Goal: Transaction & Acquisition: Purchase product/service

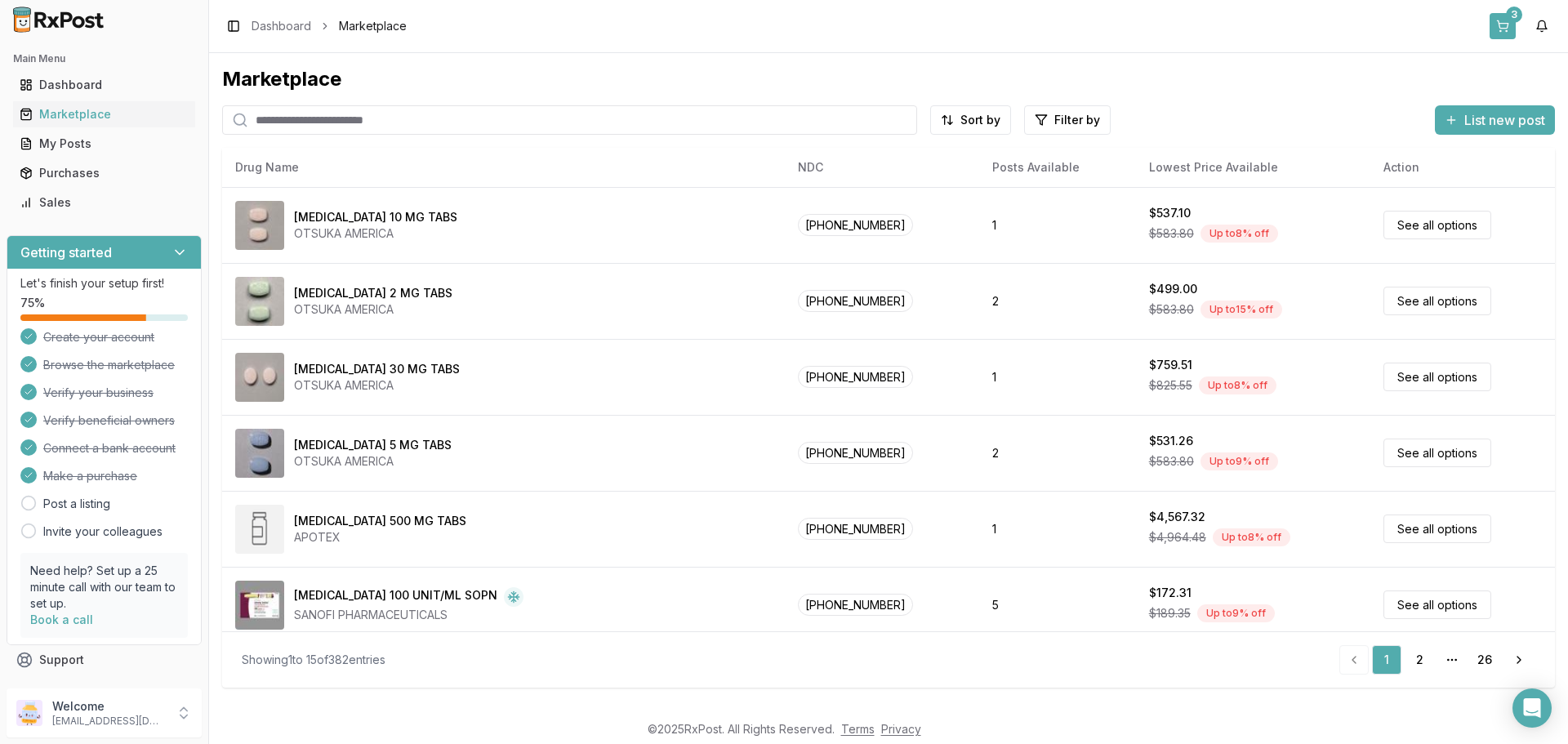
click at [1499, 21] on button "3" at bounding box center [1503, 26] width 26 height 26
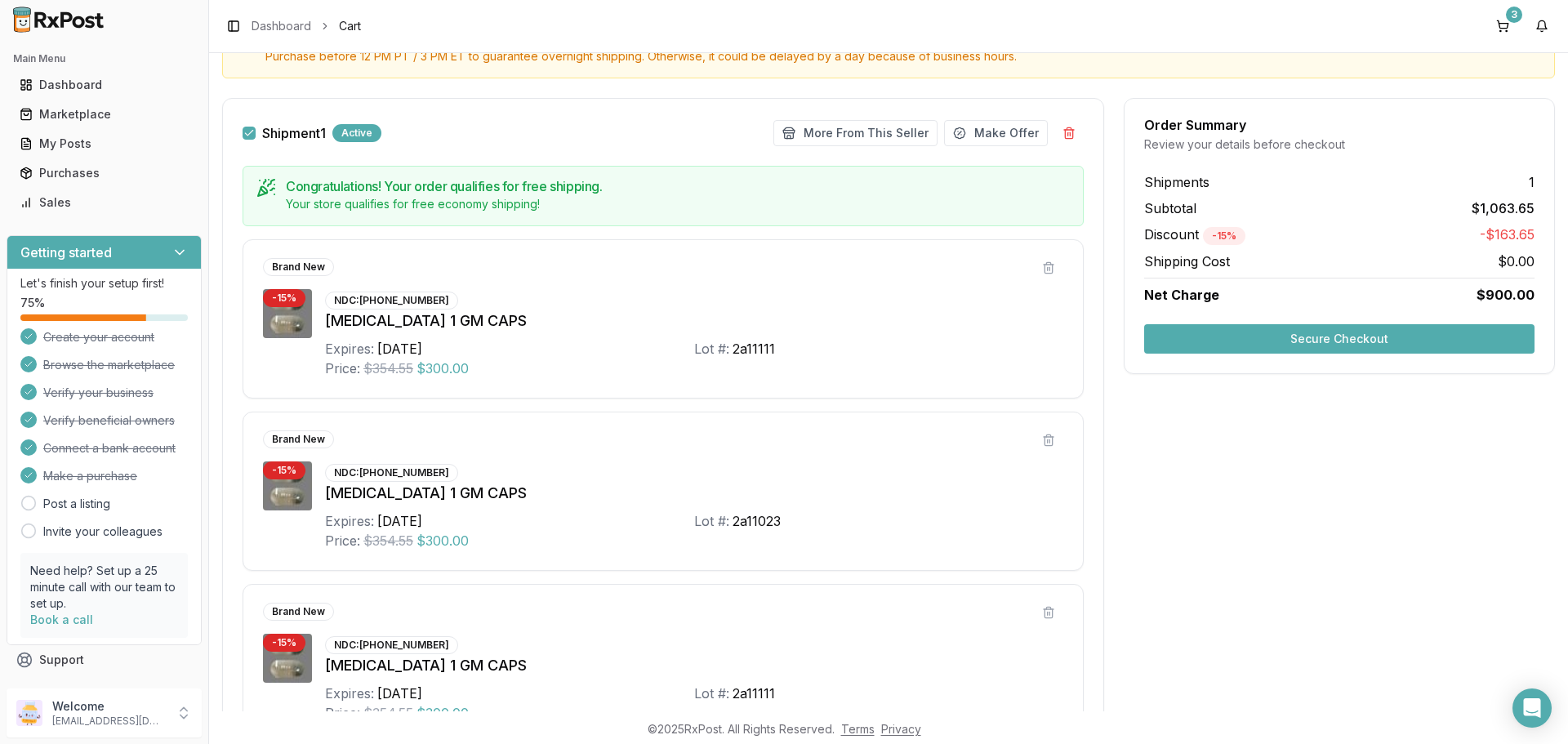
scroll to position [81, 0]
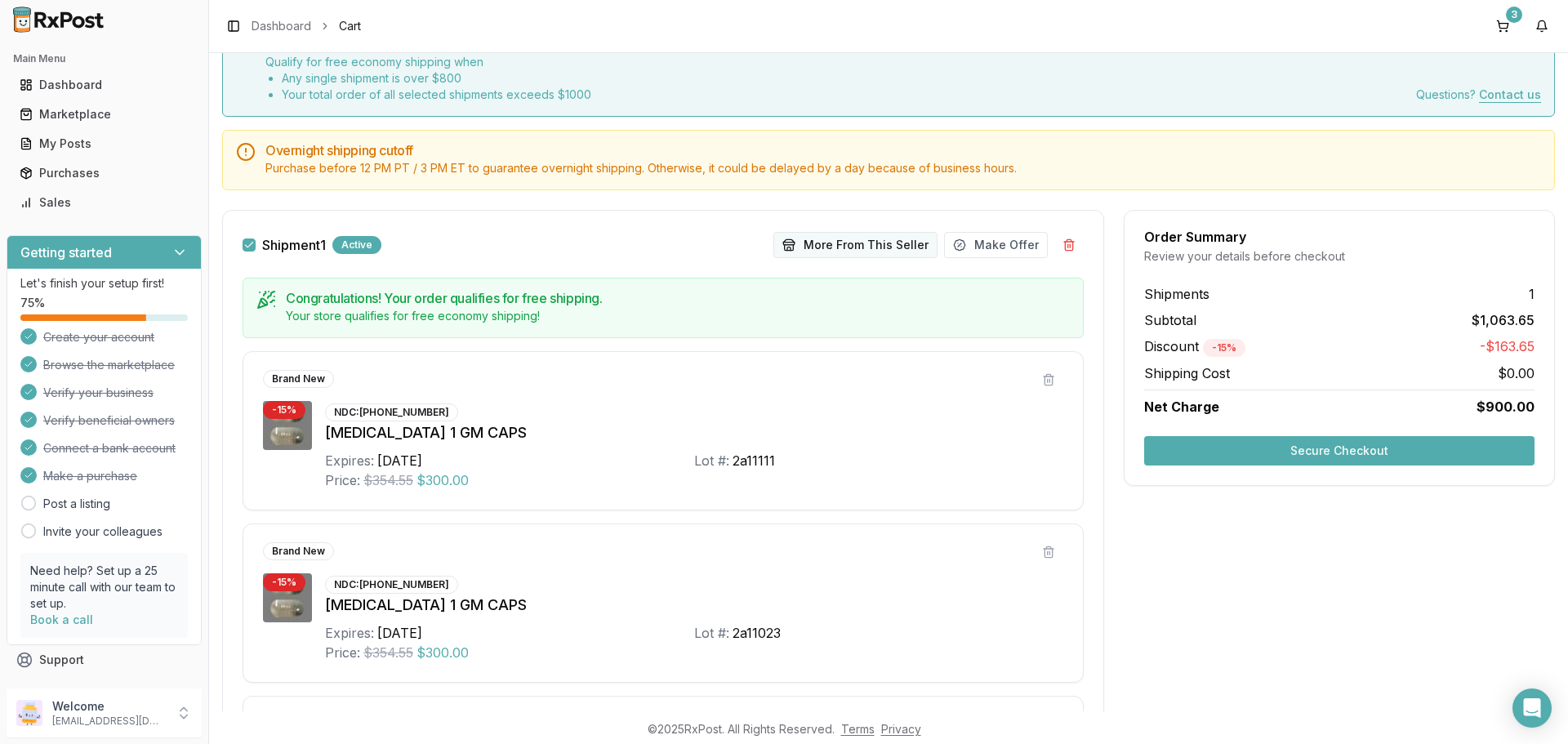
click at [884, 256] on button "More From This Seller" at bounding box center [854, 245] width 164 height 26
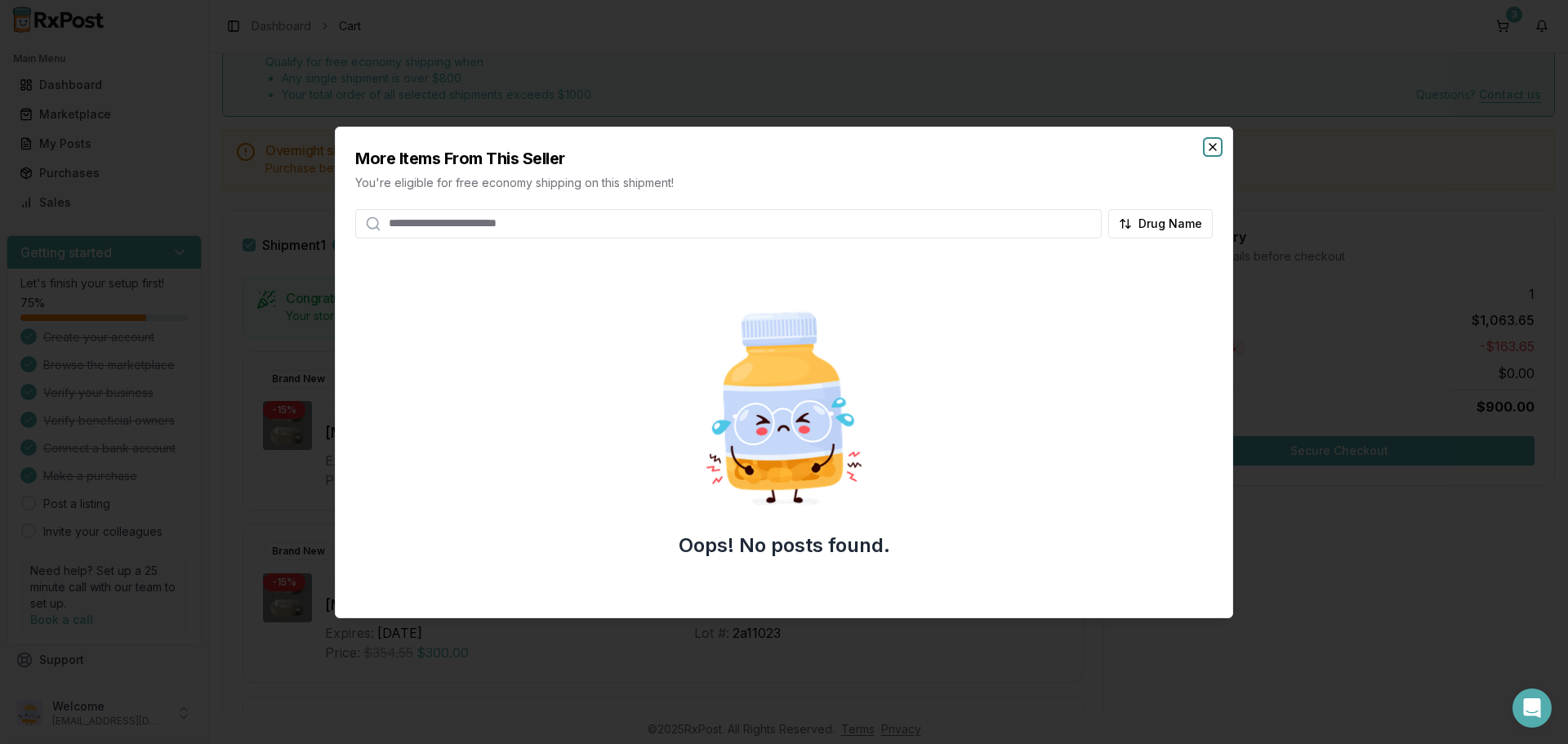
click at [1216, 144] on icon "button" at bounding box center [1212, 147] width 7 height 7
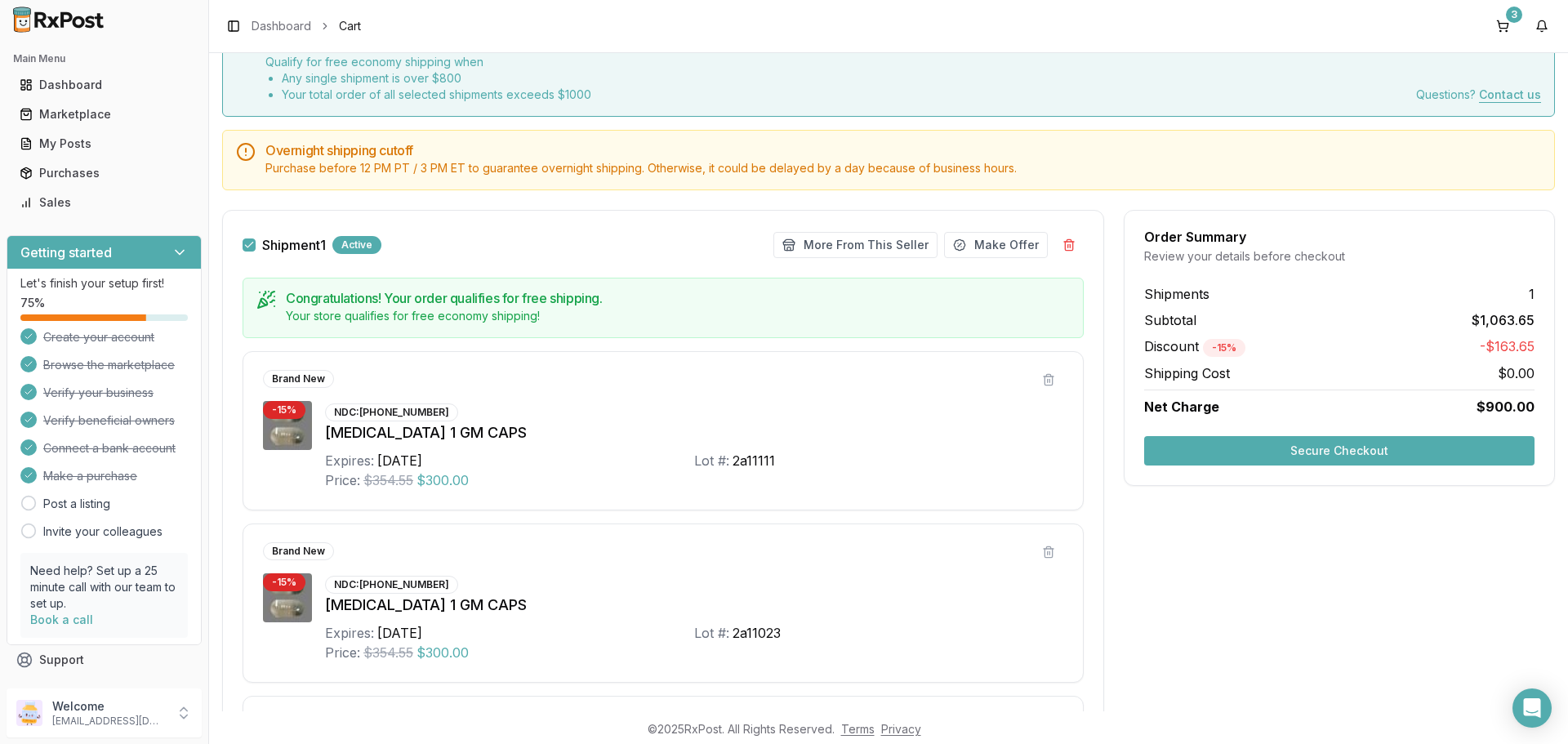
click at [1259, 453] on button "Secure Checkout" at bounding box center [1339, 450] width 390 height 30
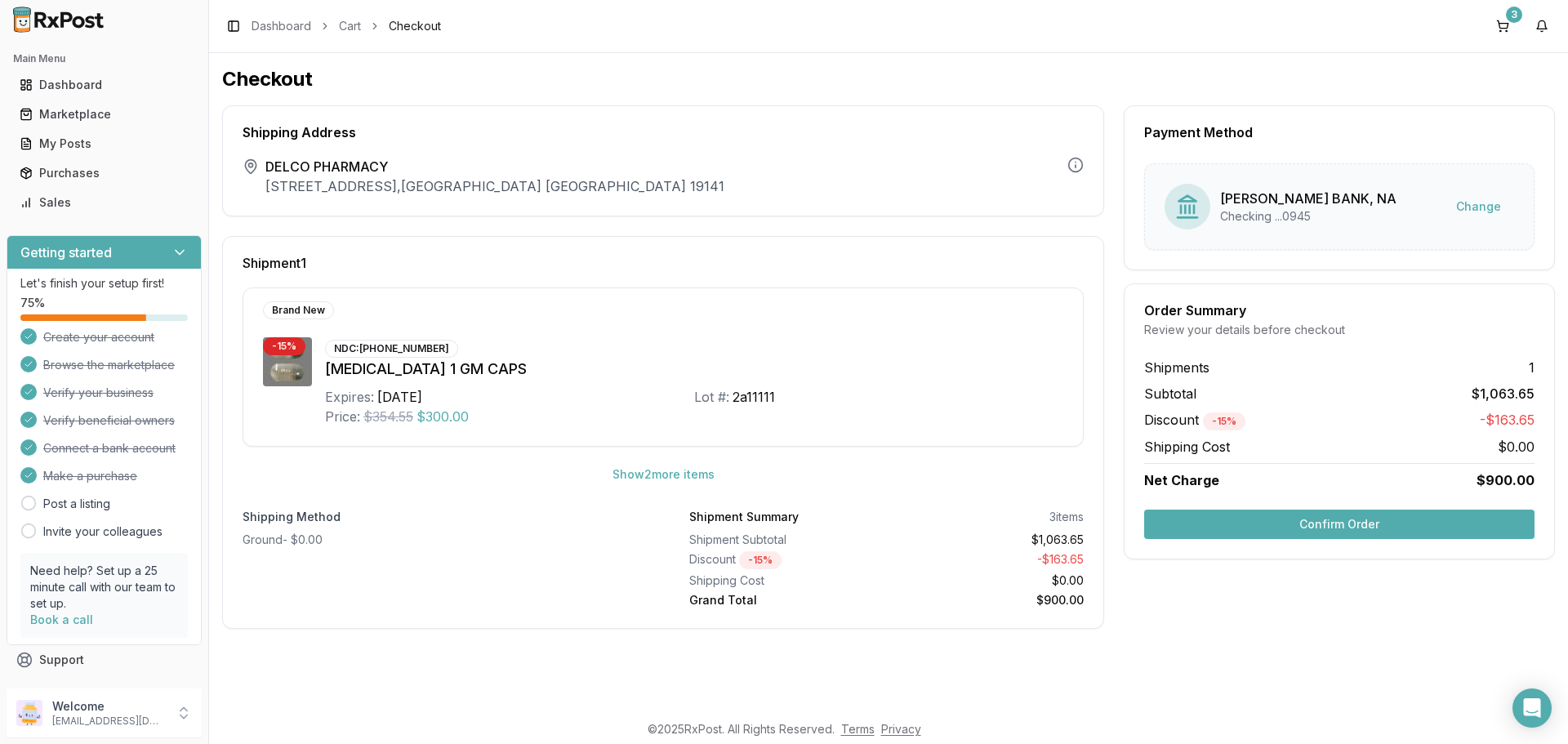
click at [1258, 529] on button "Confirm Order" at bounding box center [1339, 524] width 390 height 30
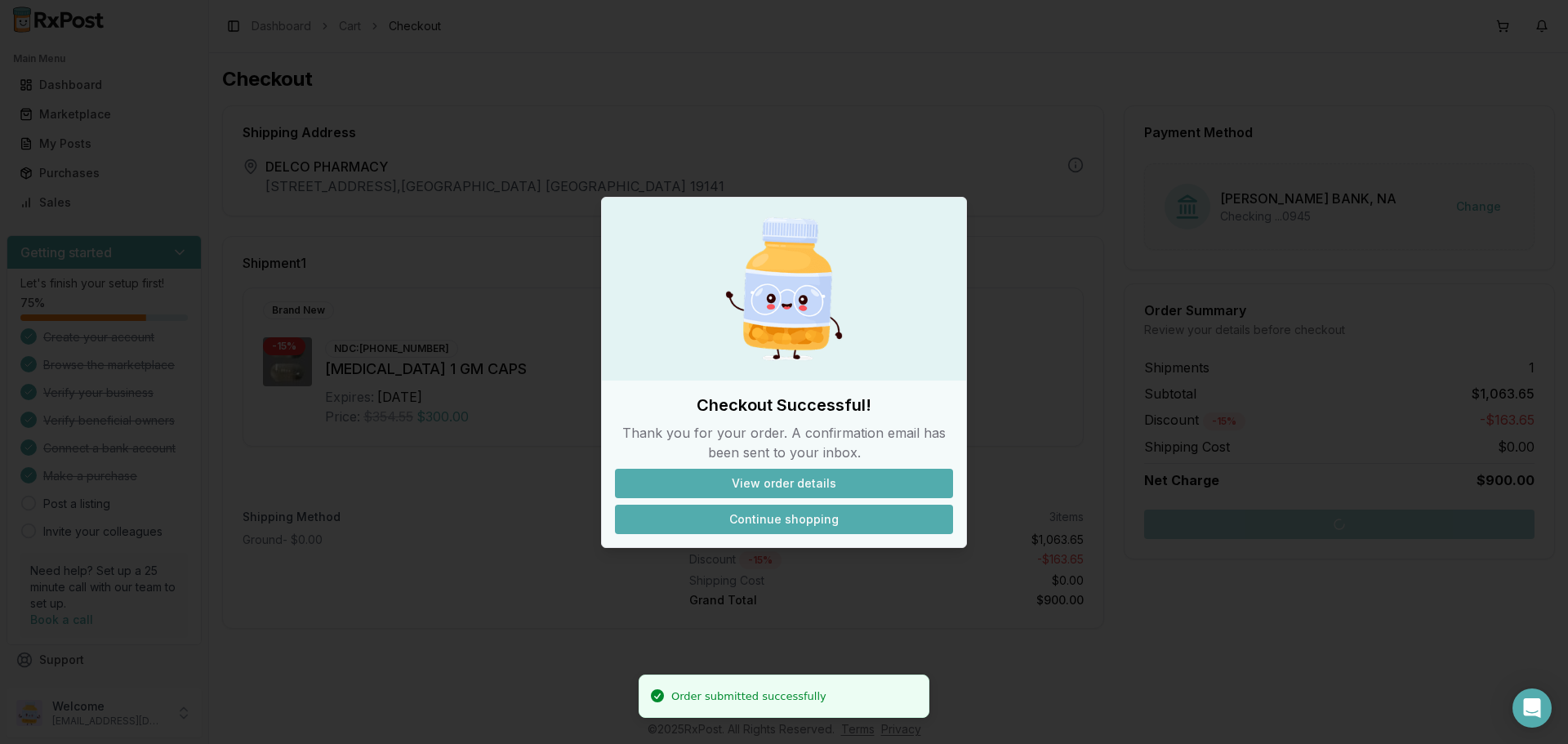
click at [783, 510] on button "Continue shopping" at bounding box center [784, 519] width 338 height 30
